Goal: Task Accomplishment & Management: Complete application form

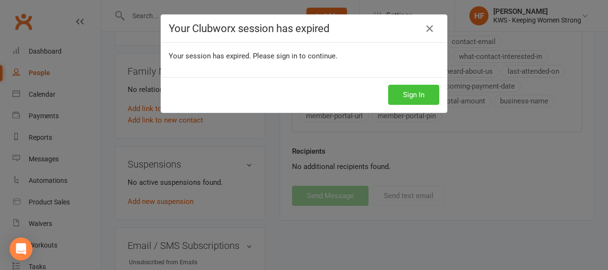
click at [414, 98] on button "Sign In" at bounding box center [413, 95] width 51 height 20
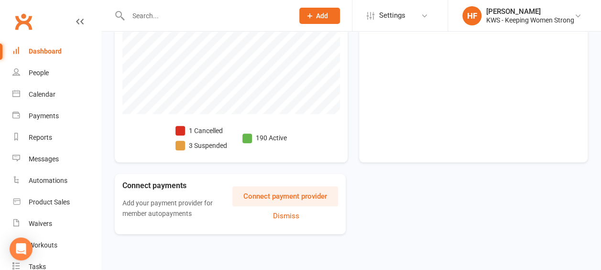
scroll to position [404, 0]
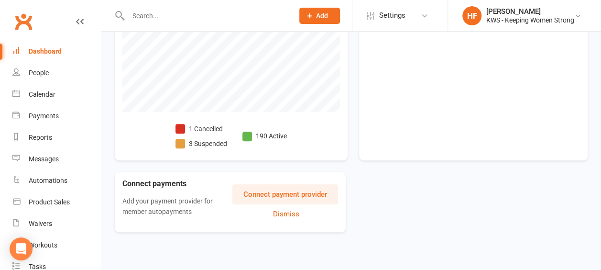
click at [177, 125] on span at bounding box center [180, 129] width 10 height 10
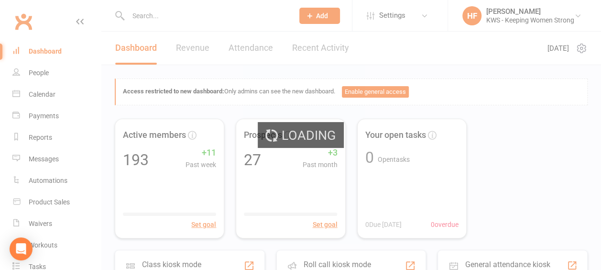
select select "no_trial"
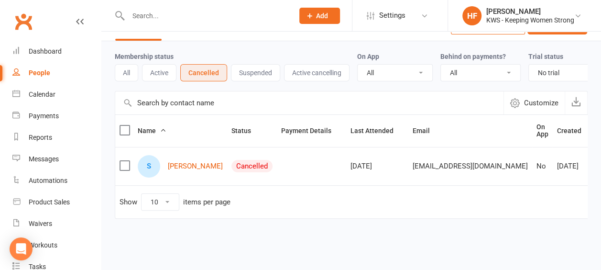
scroll to position [37, 0]
click at [183, 162] on link "[PERSON_NAME]" at bounding box center [195, 166] width 55 height 8
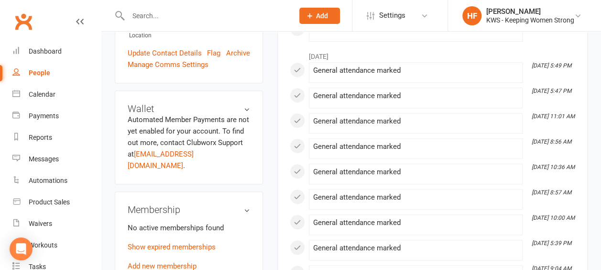
scroll to position [335, 0]
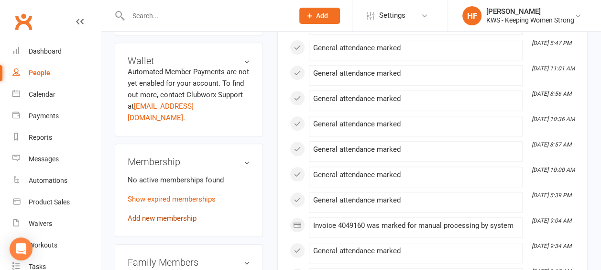
click at [178, 214] on link "Add new membership" at bounding box center [162, 218] width 69 height 9
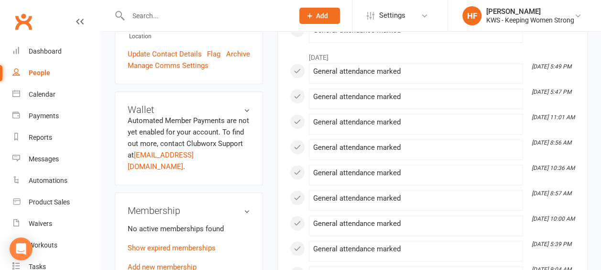
scroll to position [287, 0]
click at [185, 242] on link "Show expired memberships" at bounding box center [172, 246] width 88 height 9
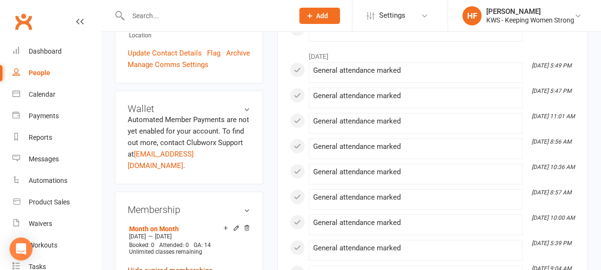
click at [180, 266] on link "Hide expired memberships" at bounding box center [170, 270] width 85 height 9
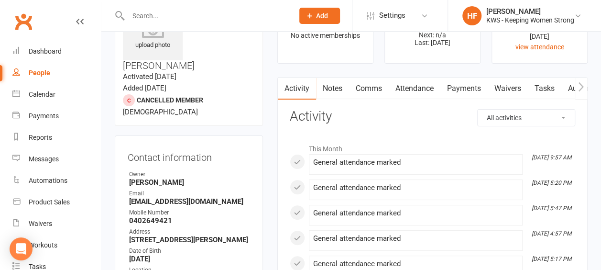
scroll to position [0, 0]
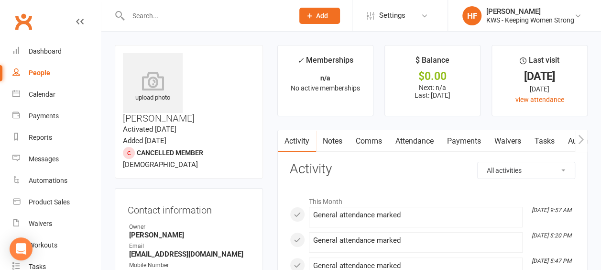
click at [178, 15] on input "text" at bounding box center [206, 15] width 162 height 13
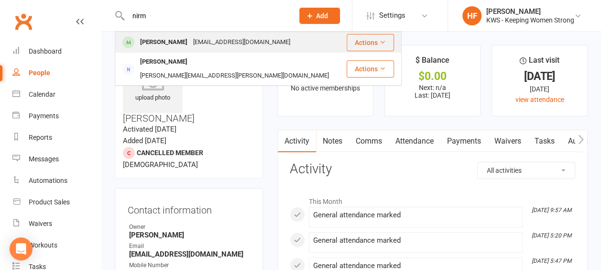
type input "nirm"
click at [180, 43] on div "Nirmala Velusamy" at bounding box center [163, 42] width 53 height 14
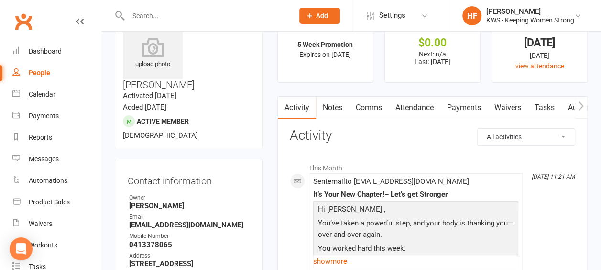
scroll to position [48, 0]
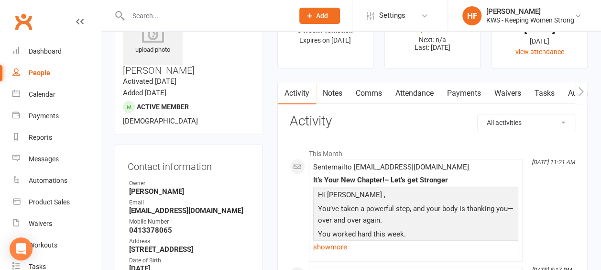
click at [371, 91] on link "Comms" at bounding box center [369, 93] width 40 height 22
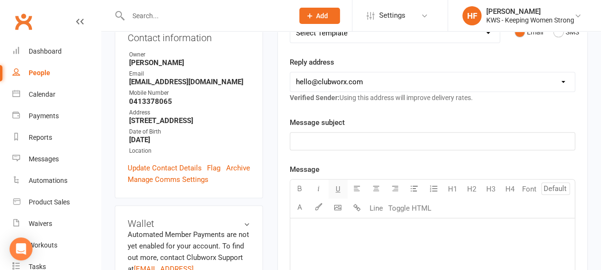
scroll to position [191, 0]
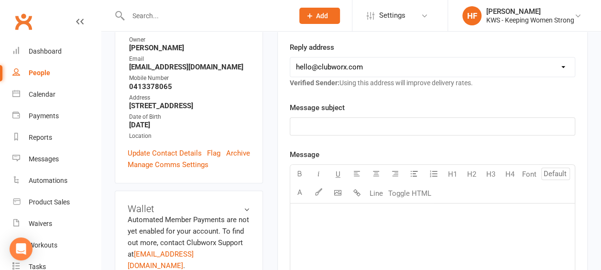
click at [301, 123] on p "﻿" at bounding box center [432, 125] width 273 height 11
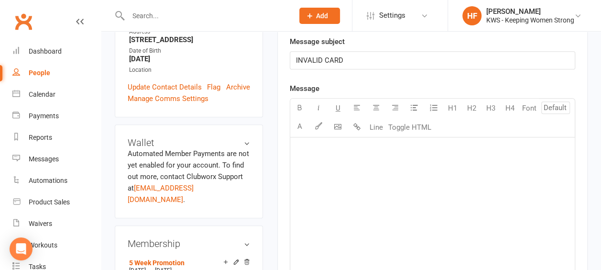
scroll to position [287, 0]
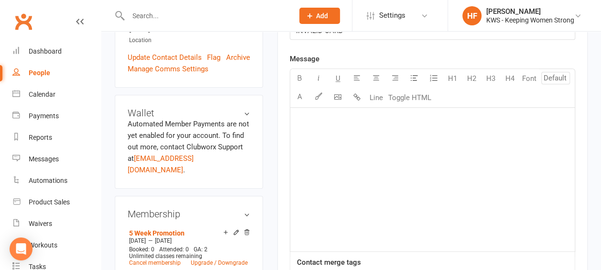
click at [316, 125] on div "﻿" at bounding box center [432, 179] width 284 height 143
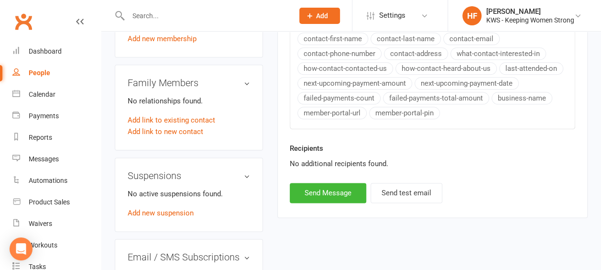
scroll to position [270, 0]
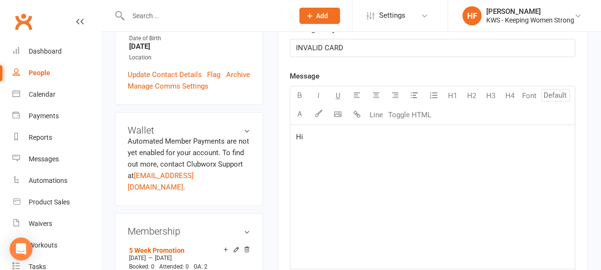
click at [340, 38] on div "Message subject INVALID CARD Message Select image from library U H1 H2 H3 H4 Fo…" at bounding box center [432, 204] width 285 height 362
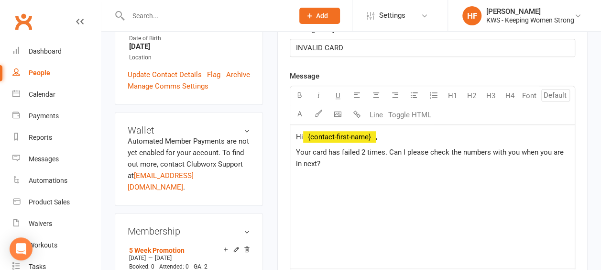
click at [459, 148] on span "Your card has failed 2 times. Can I please check the numbers with you when you …" at bounding box center [431, 158] width 270 height 20
click at [465, 150] on span "Your card has failed 2 times. Can I please check your numbers with you when you…" at bounding box center [432, 158] width 273 height 20
drag, startPoint x: 347, startPoint y: 160, endPoint x: 355, endPoint y: 157, distance: 8.6
click at [348, 159] on p "Your card has failed 2 times. Can I please check your card numbers with you whe…" at bounding box center [432, 157] width 273 height 23
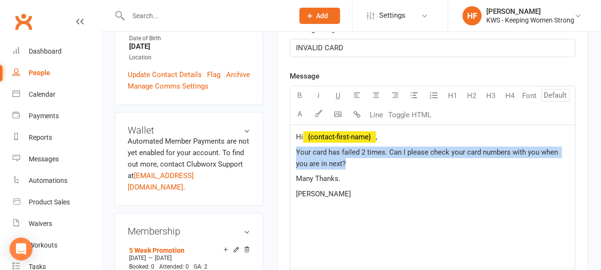
drag, startPoint x: 295, startPoint y: 148, endPoint x: 360, endPoint y: 159, distance: 65.9
click at [360, 159] on div "Hi ﻿ {contact-first-name} , Your card has failed 2 times. Can I please check yo…" at bounding box center [432, 196] width 284 height 143
copy span "Your card has failed 2 times. Can I please check your card numbers with you whe…"
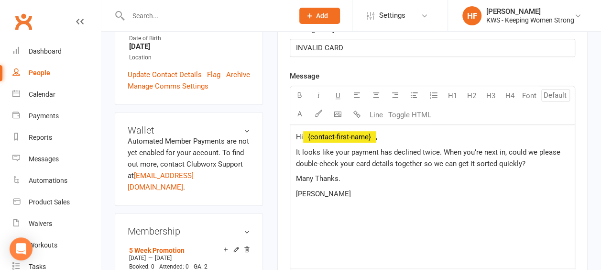
drag, startPoint x: 436, startPoint y: 149, endPoint x: 456, endPoint y: 138, distance: 22.7
click at [442, 148] on span "It looks like your payment has declined twice. When you’re next in, could we pl…" at bounding box center [429, 158] width 266 height 20
click at [446, 183] on div "Hi ﻿ {contact-first-name} , It looks like your payment has declined twice. When…" at bounding box center [432, 196] width 284 height 143
click at [436, 148] on span "It looks like your payment has declined twice. When you’re next in, could we pl…" at bounding box center [429, 158] width 266 height 20
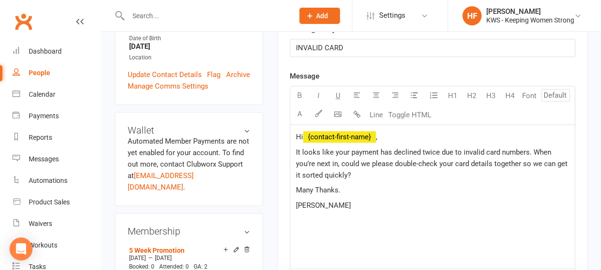
click at [530, 149] on span "It looks like your payment has declined twice due to invalid card numbers. When…" at bounding box center [432, 164] width 273 height 32
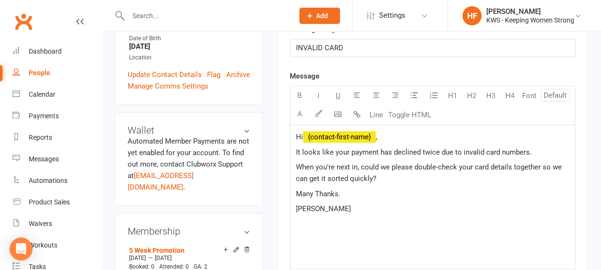
click at [372, 175] on span "When you’re next in, could we please double-check your card details together so…" at bounding box center [430, 173] width 268 height 20
click at [310, 241] on div "Hi ﻿ {contact-first-name} , It looks like your payment has declined twice due t…" at bounding box center [432, 196] width 284 height 143
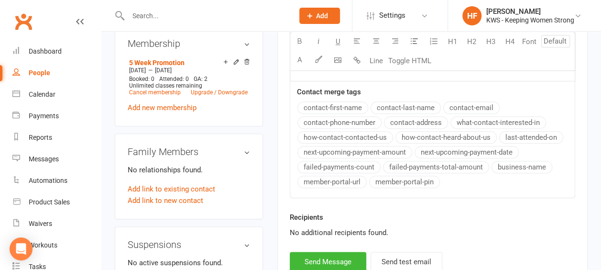
scroll to position [509, 0]
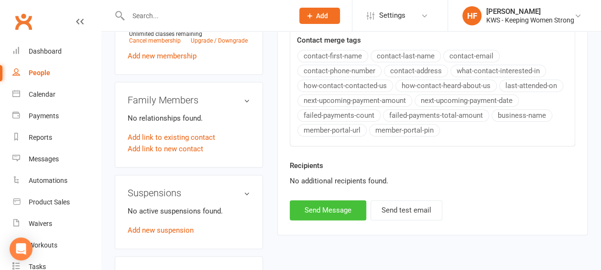
click at [319, 206] on button "Send Message" at bounding box center [328, 210] width 77 height 20
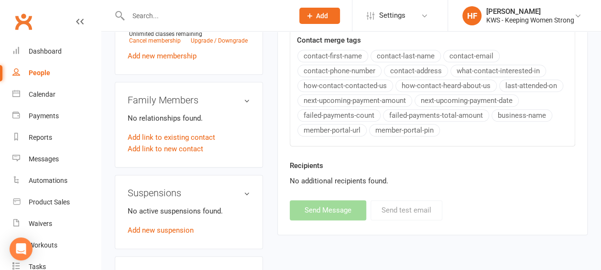
drag, startPoint x: 158, startPoint y: 24, endPoint x: 161, endPoint y: 11, distance: 14.2
click at [161, 13] on div at bounding box center [201, 15] width 172 height 31
click at [161, 15] on input "text" at bounding box center [206, 15] width 162 height 13
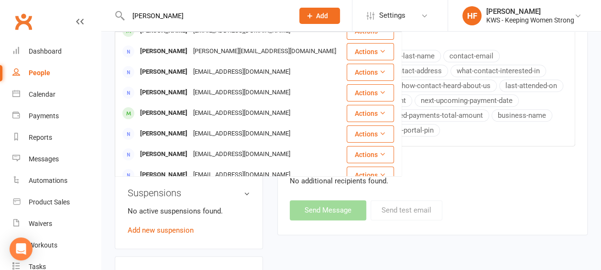
scroll to position [0, 0]
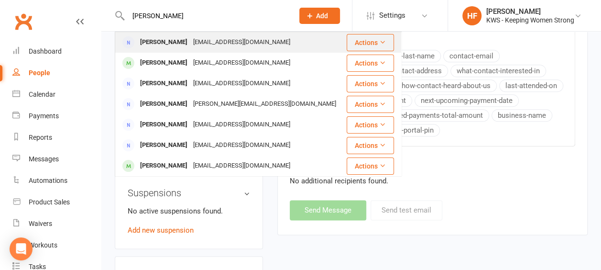
type input "christine tay"
click at [197, 42] on div "yukimooi49@gmail.com" at bounding box center [241, 42] width 103 height 14
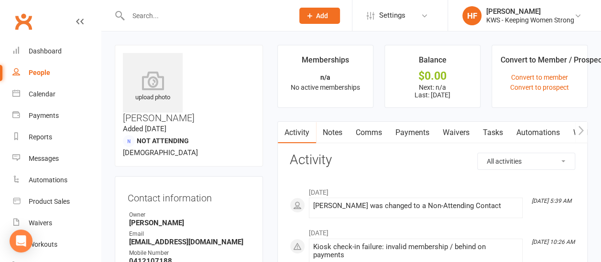
click at [172, 14] on input "text" at bounding box center [206, 15] width 162 height 13
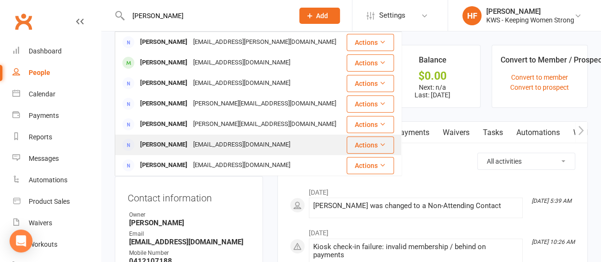
scroll to position [143, 0]
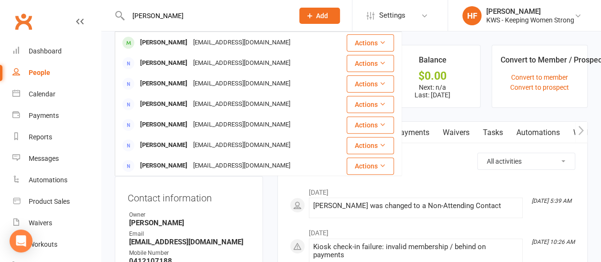
type input "chris"
drag, startPoint x: 251, startPoint y: 190, endPoint x: 243, endPoint y: 194, distance: 9.0
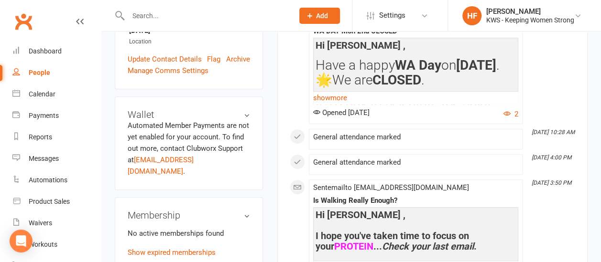
scroll to position [383, 0]
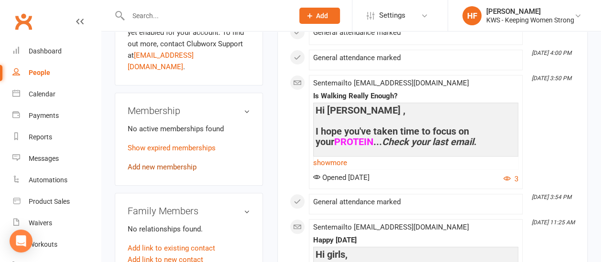
click at [164, 163] on link "Add new membership" at bounding box center [162, 167] width 69 height 9
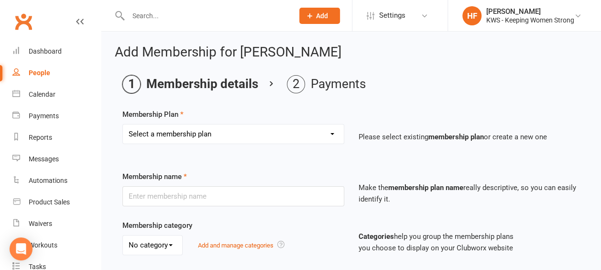
click at [331, 132] on select "Select a membership plan Create new Membership Plan Continual Monthly Membershi…" at bounding box center [233, 133] width 221 height 19
select select "2"
click at [123, 124] on select "Select a membership plan Create new Membership Plan Continual Monthly Membershi…" at bounding box center [233, 133] width 221 height 19
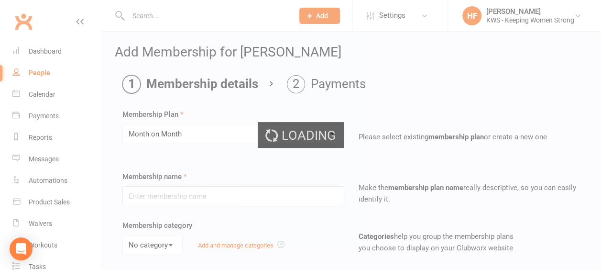
type input "Month on Month"
select select "0"
type input "1"
select select "2"
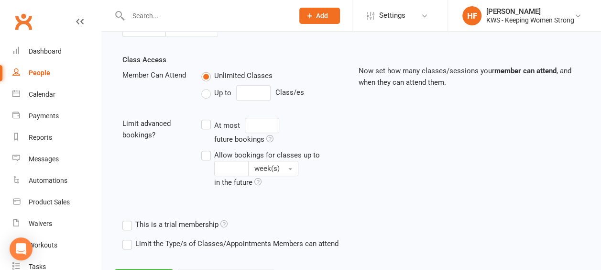
scroll to position [359, 0]
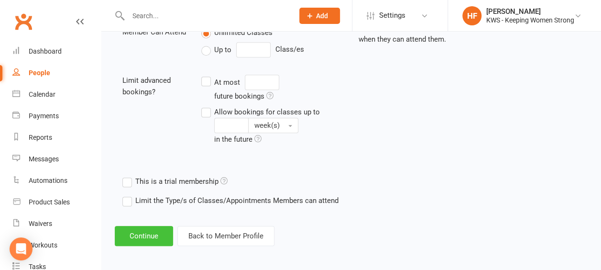
click at [141, 229] on button "Continue" at bounding box center [144, 236] width 58 height 20
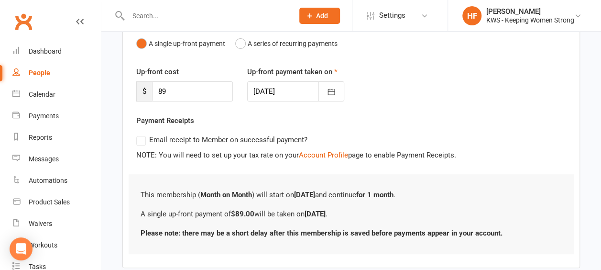
scroll to position [156, 0]
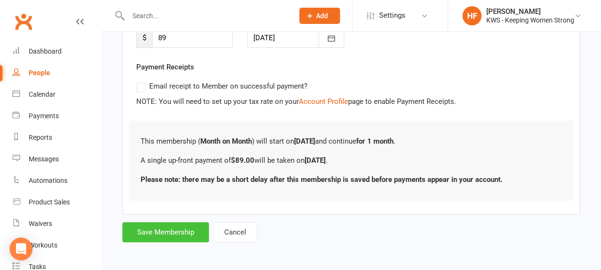
click at [172, 230] on button "Save Membership" at bounding box center [165, 232] width 87 height 20
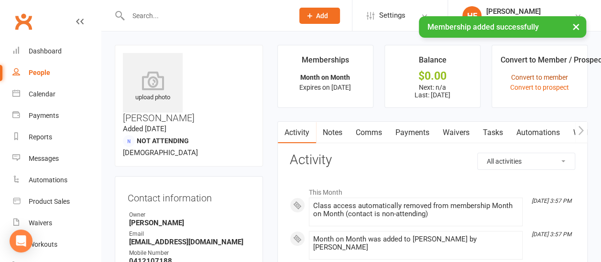
click at [549, 77] on link "Convert to member" at bounding box center [539, 78] width 57 height 8
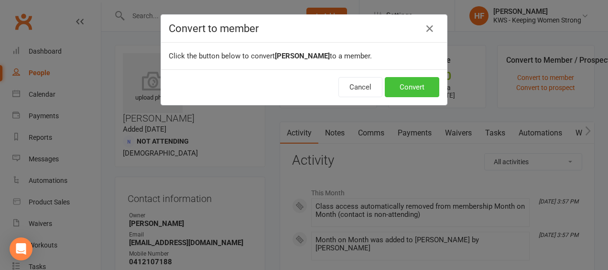
click at [407, 87] on button "Convert" at bounding box center [412, 87] width 55 height 20
